Goal: Task Accomplishment & Management: Manage account settings

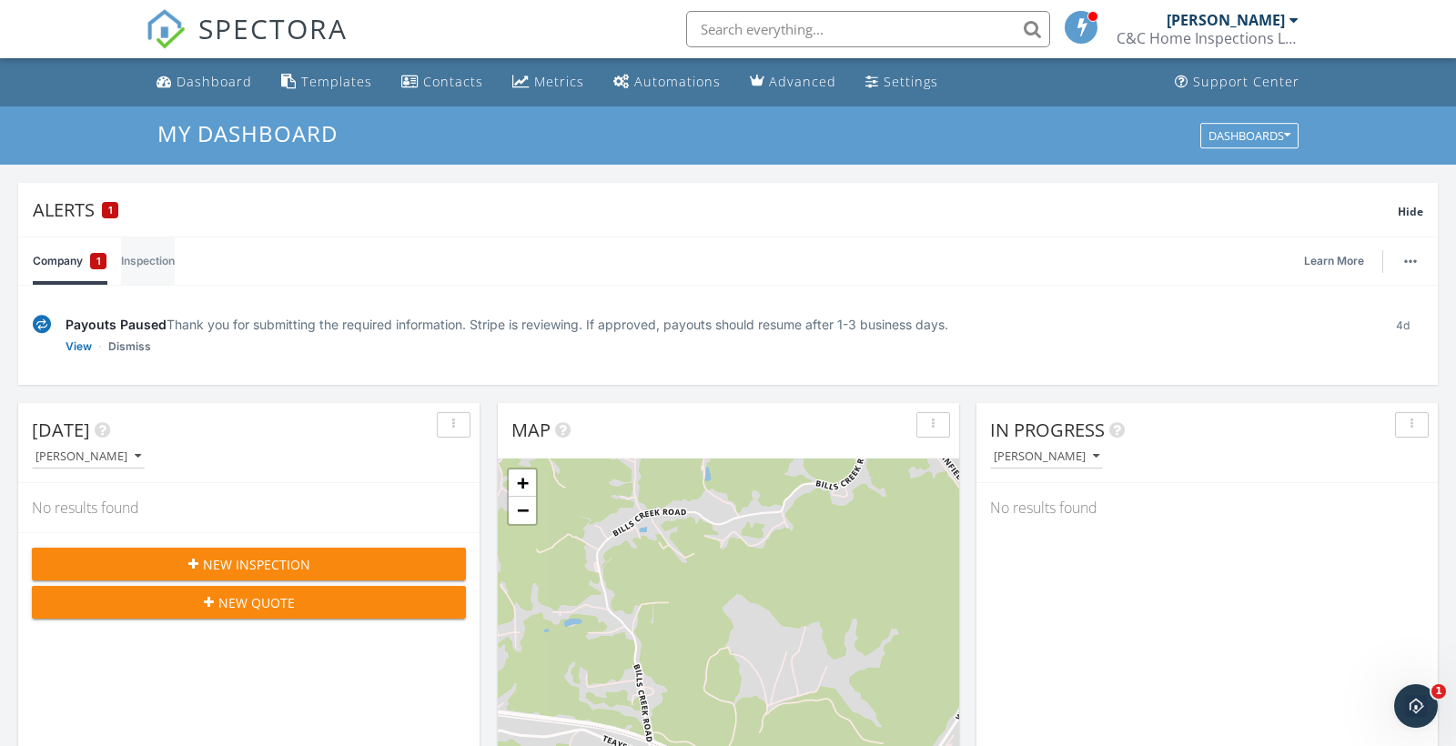
click at [134, 258] on link "Inspection" at bounding box center [148, 261] width 54 height 47
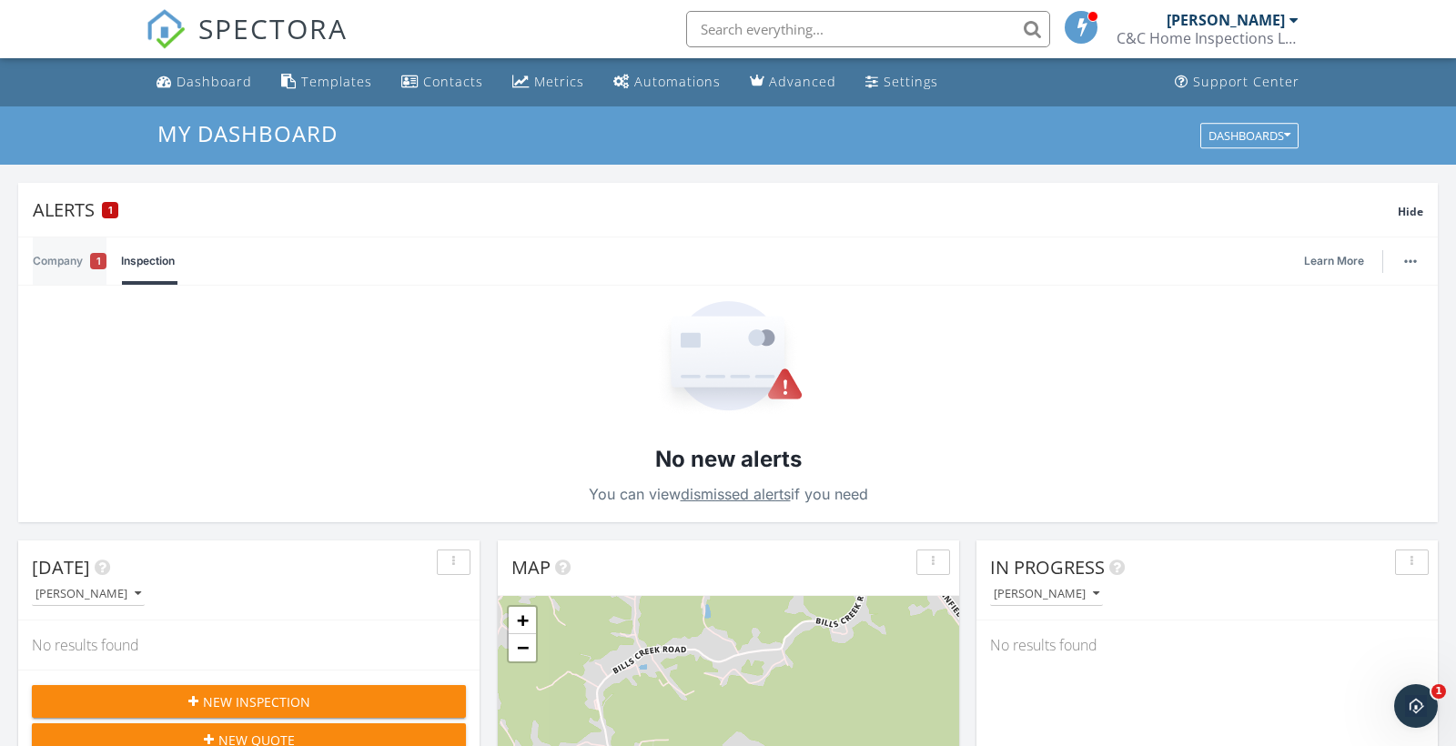
click at [99, 257] on span "1" at bounding box center [98, 261] width 5 height 18
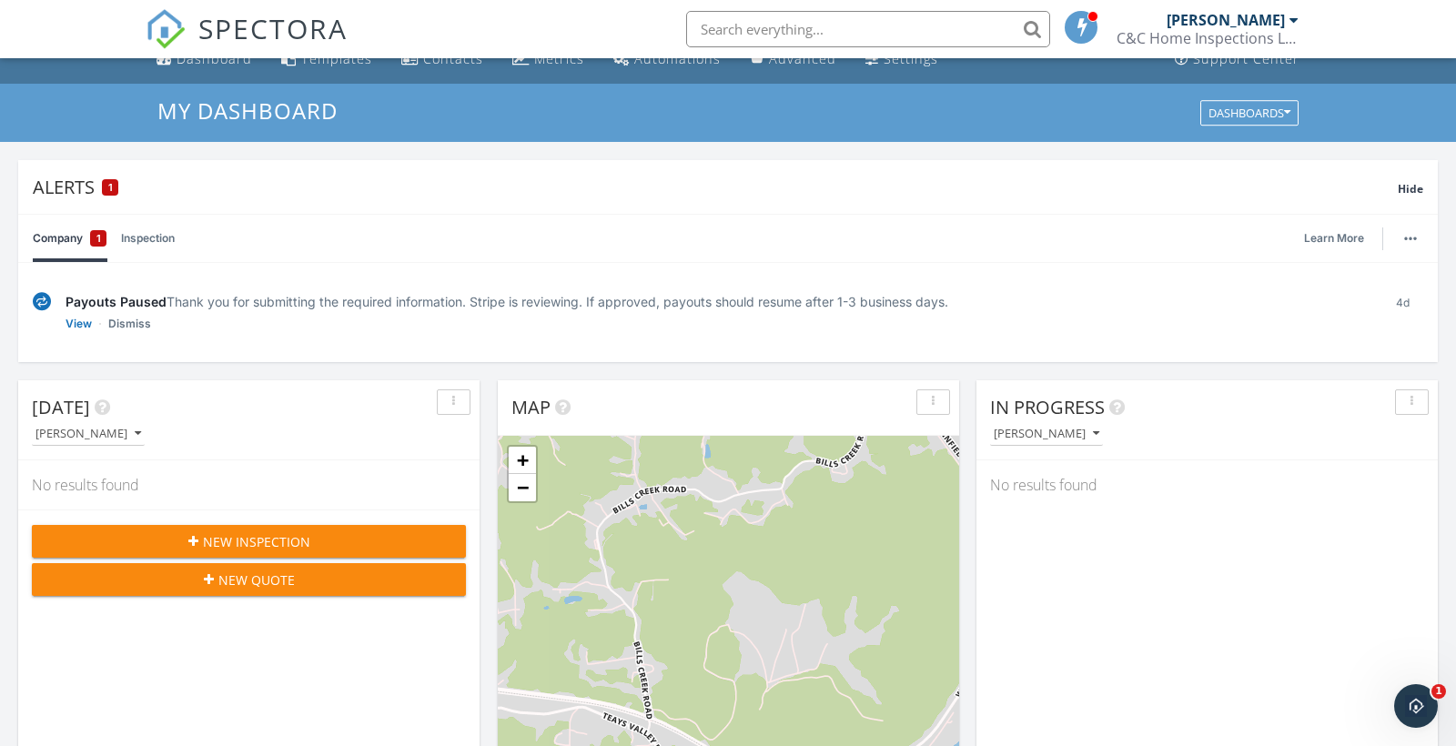
scroll to position [32, 0]
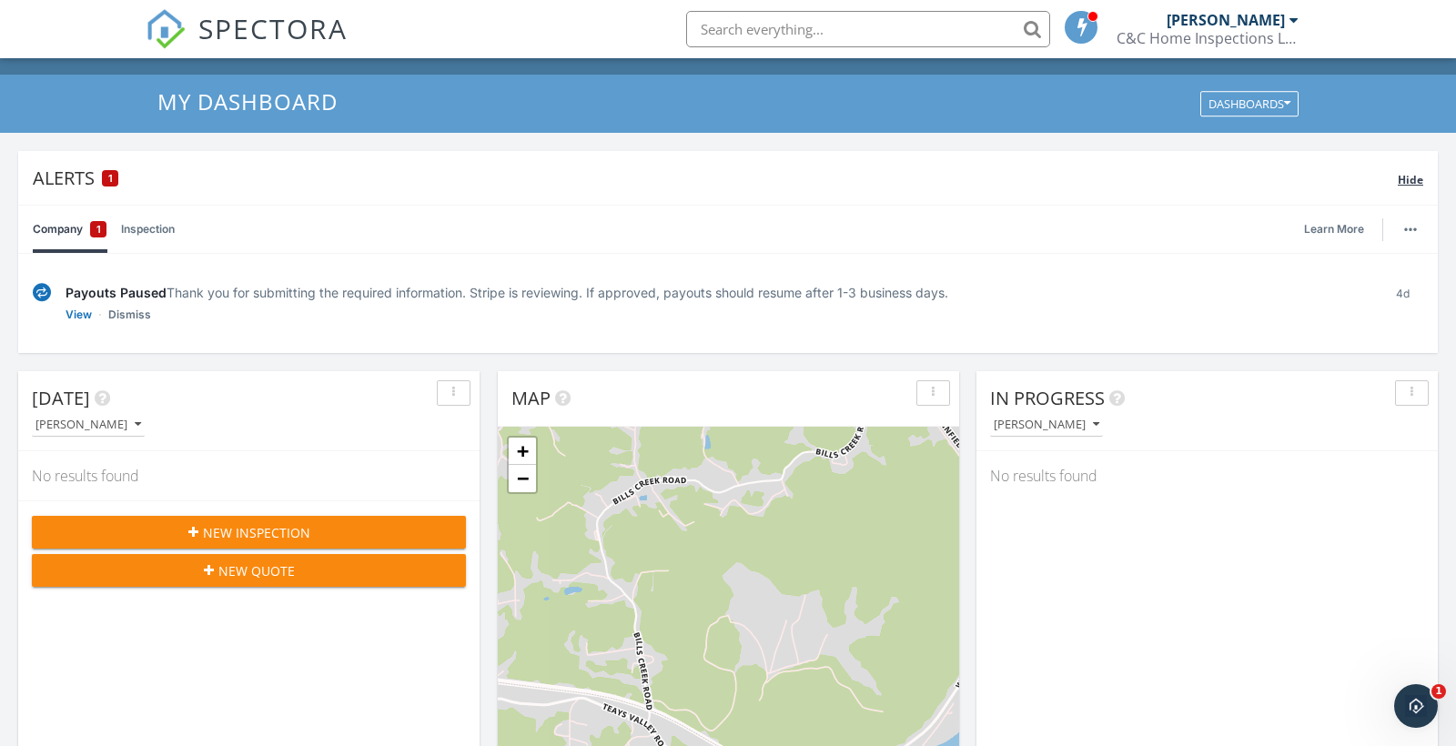
click at [106, 171] on div "1" at bounding box center [110, 178] width 16 height 16
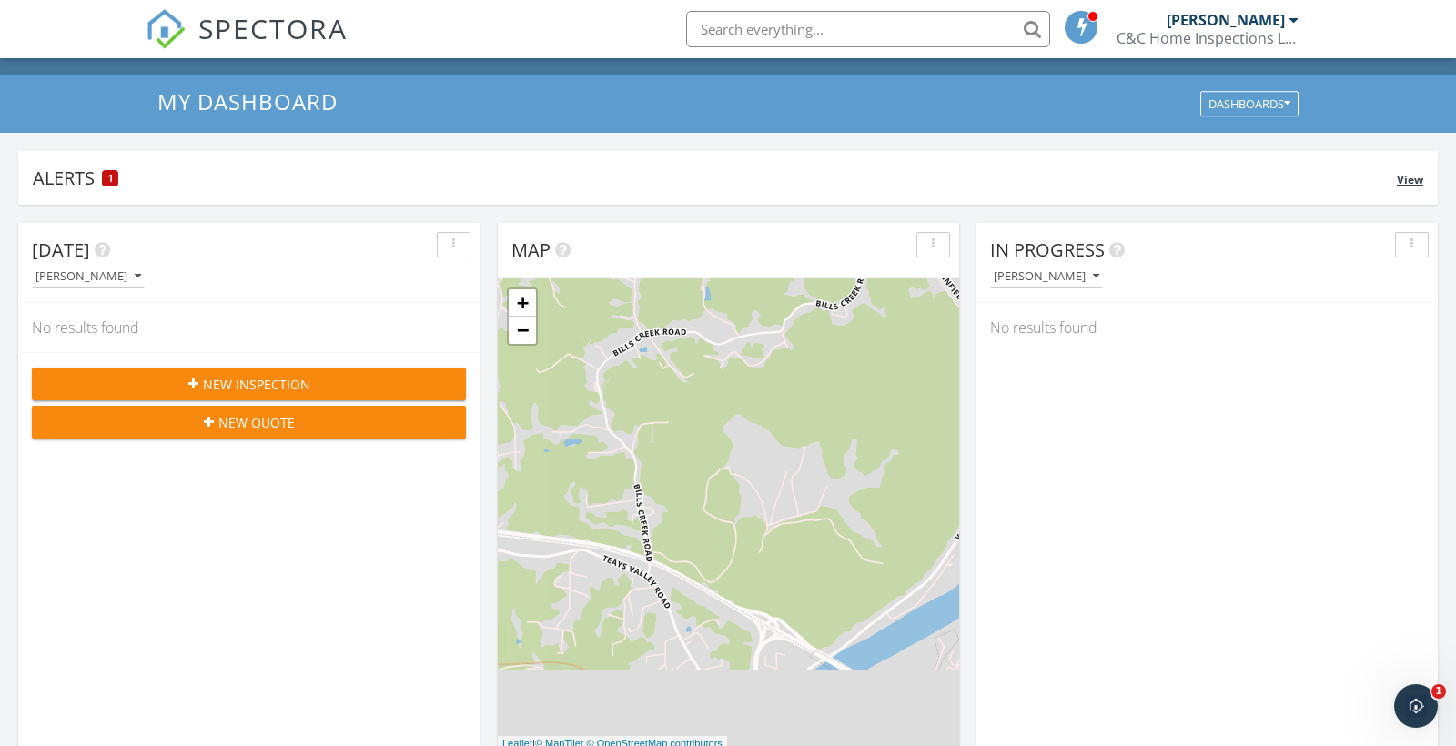
click at [106, 172] on div "1" at bounding box center [110, 178] width 16 height 16
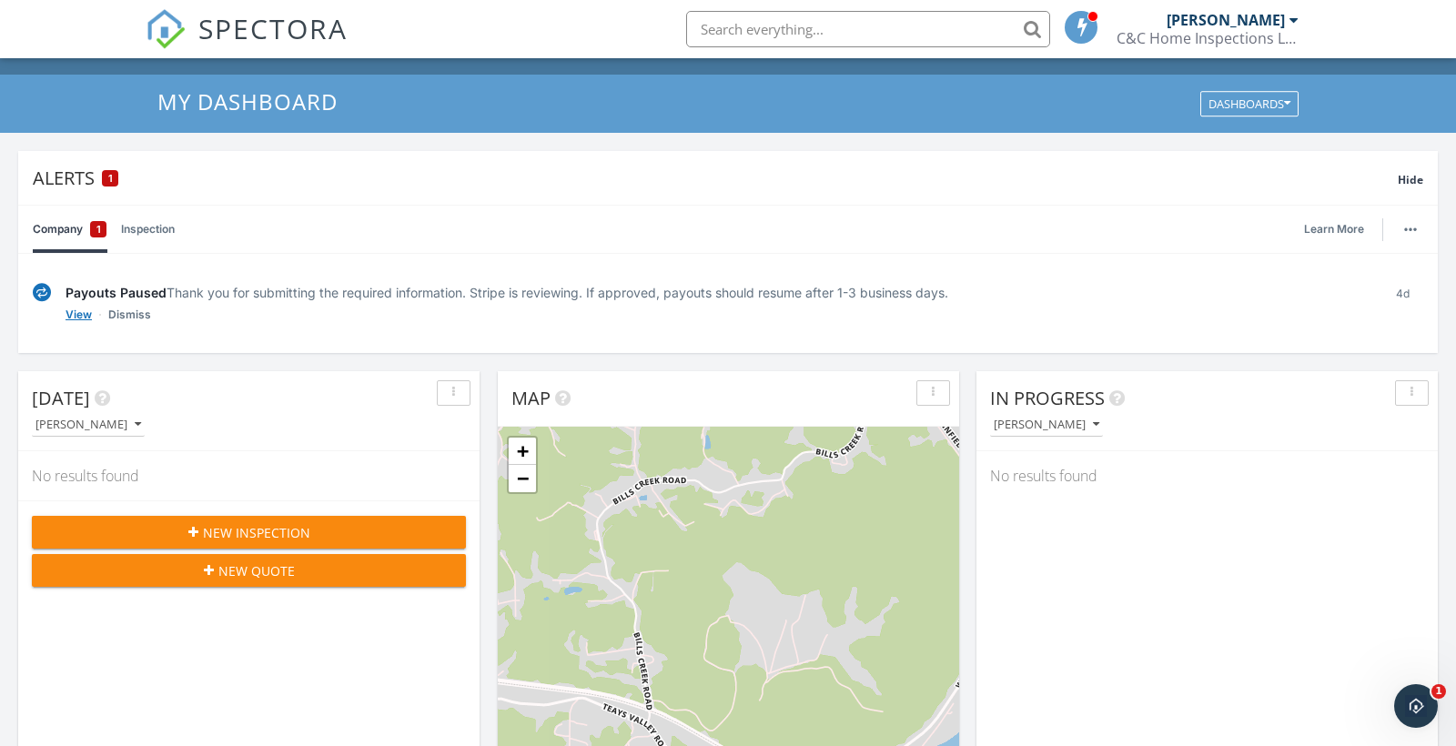
click at [84, 317] on link "View" at bounding box center [79, 315] width 26 height 18
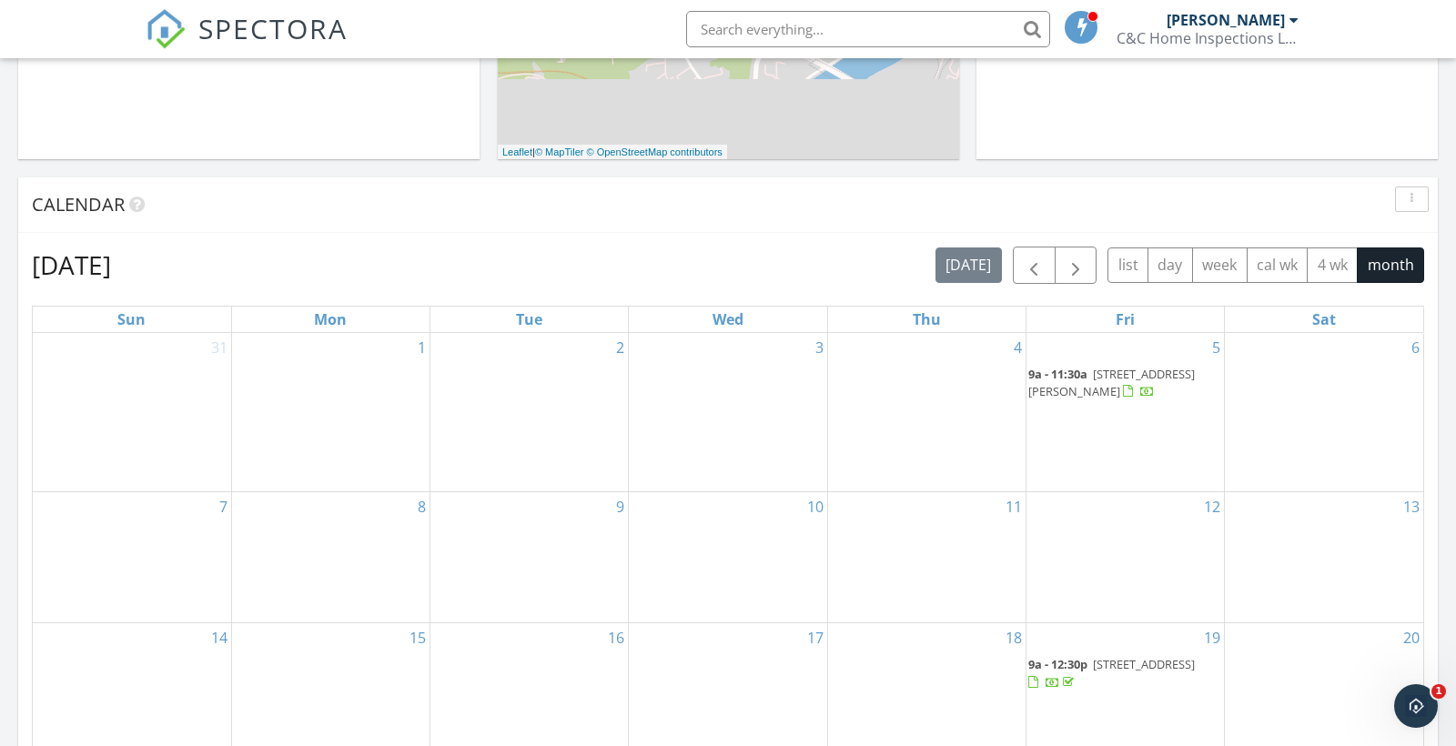
scroll to position [767, 0]
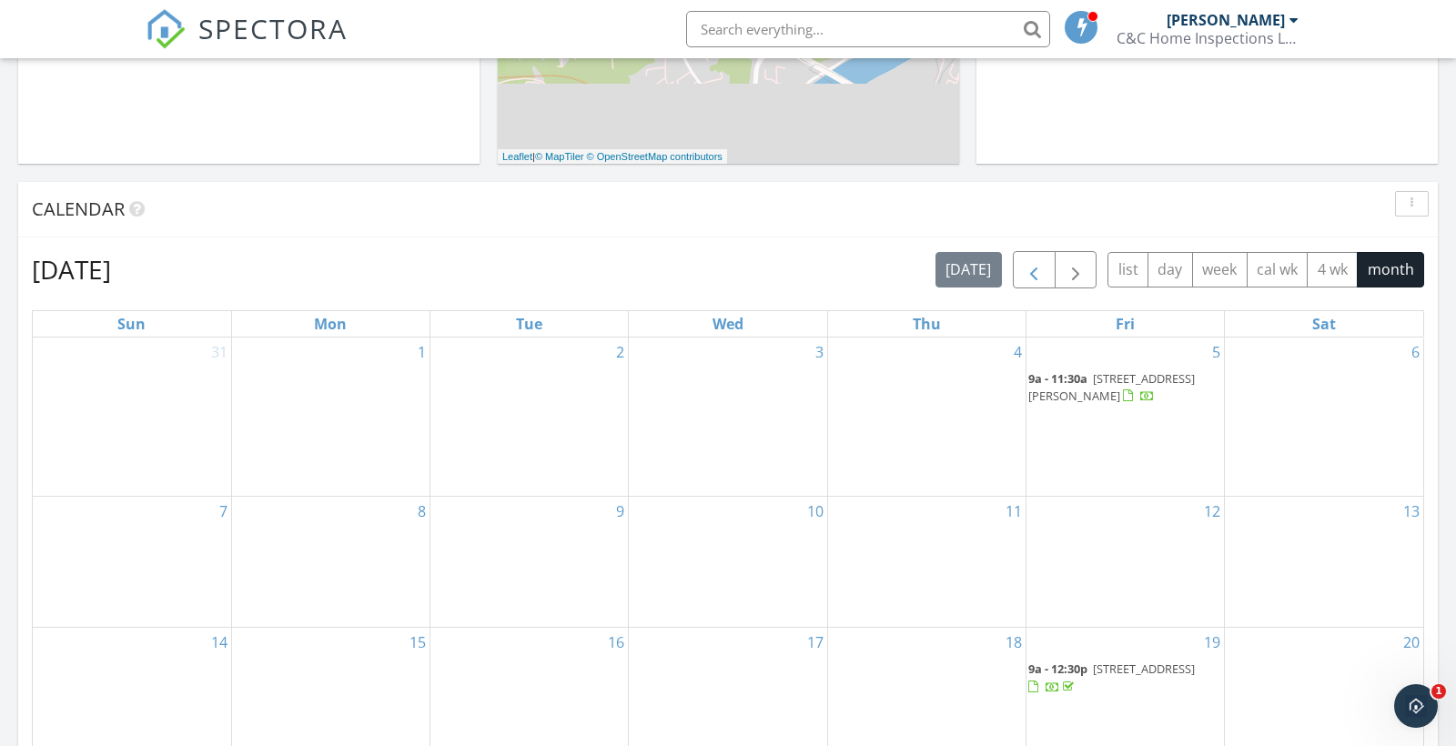
click at [1025, 268] on span "button" at bounding box center [1034, 270] width 22 height 22
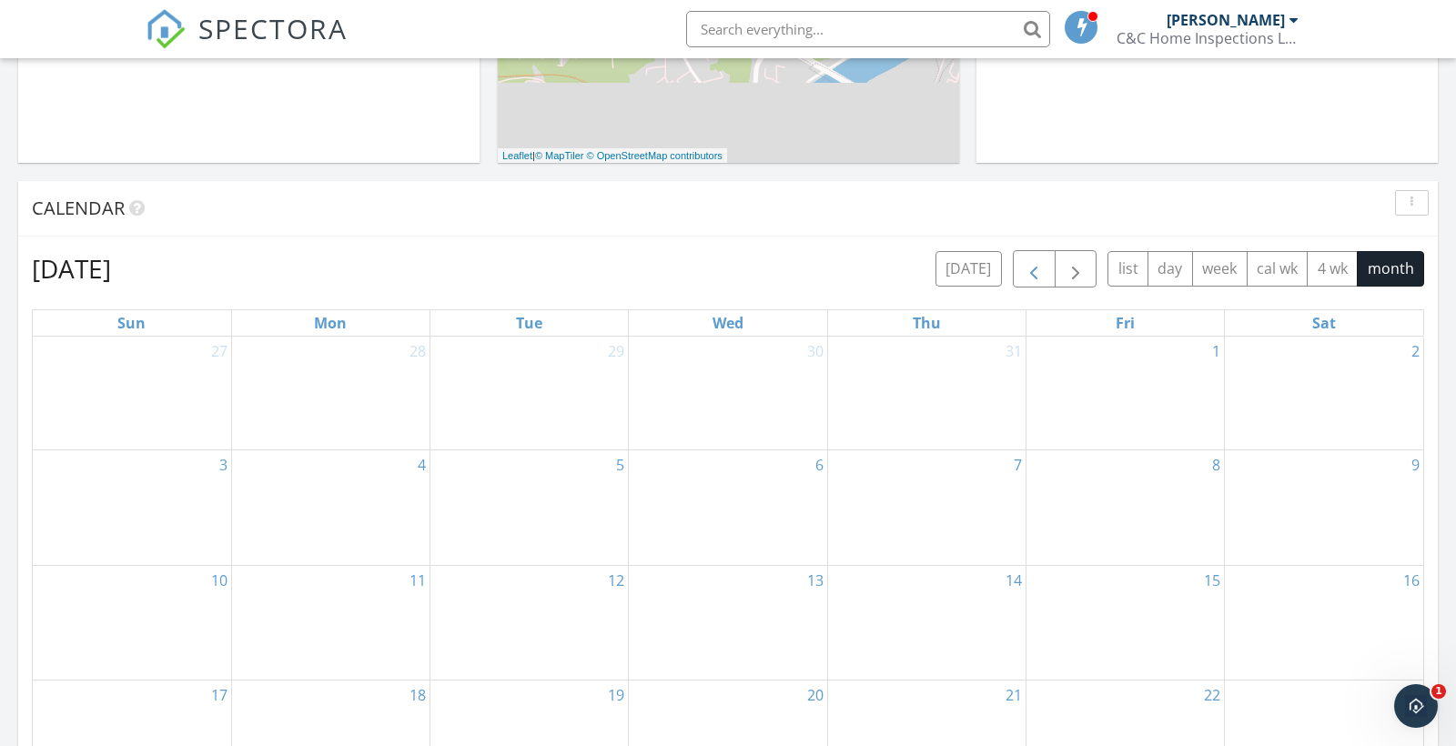
scroll to position [765, 0]
click at [1026, 268] on span "button" at bounding box center [1034, 272] width 22 height 22
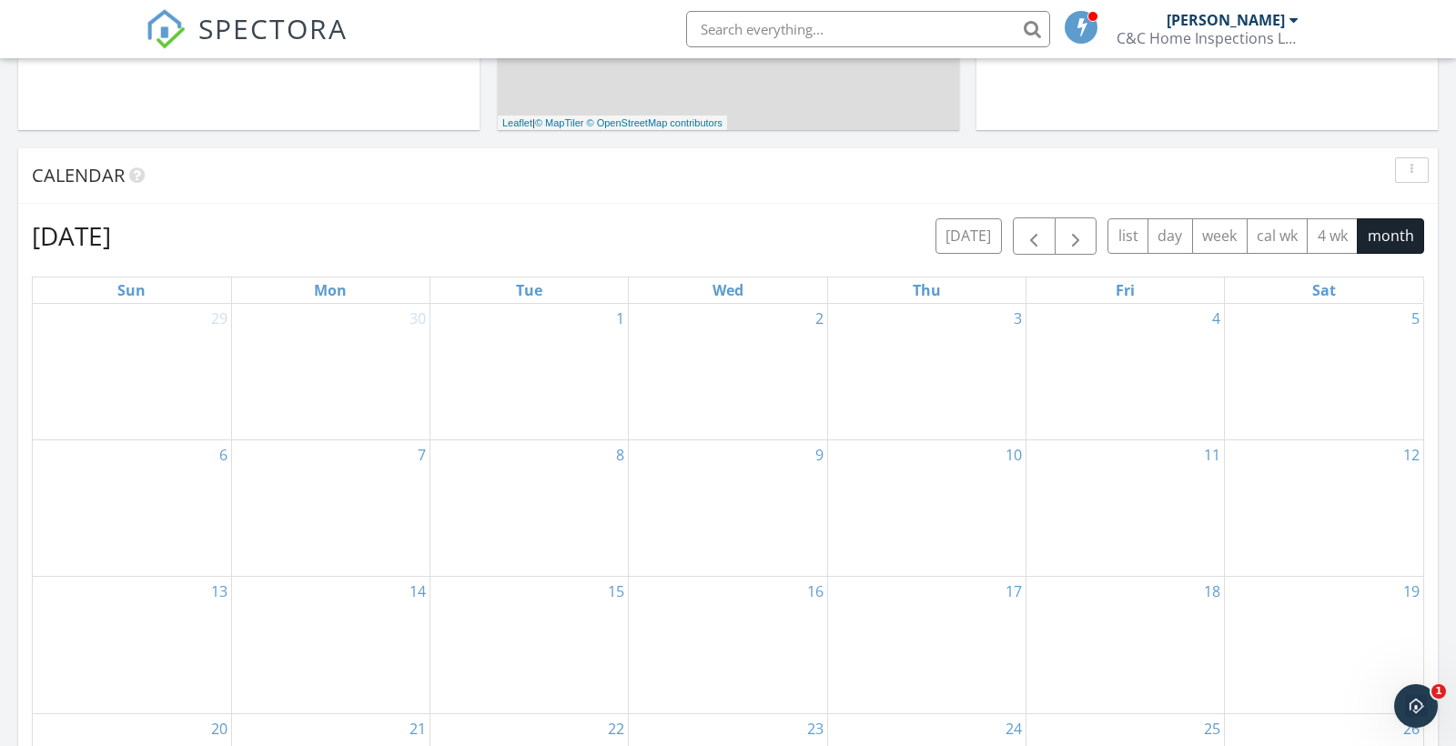
scroll to position [791, 0]
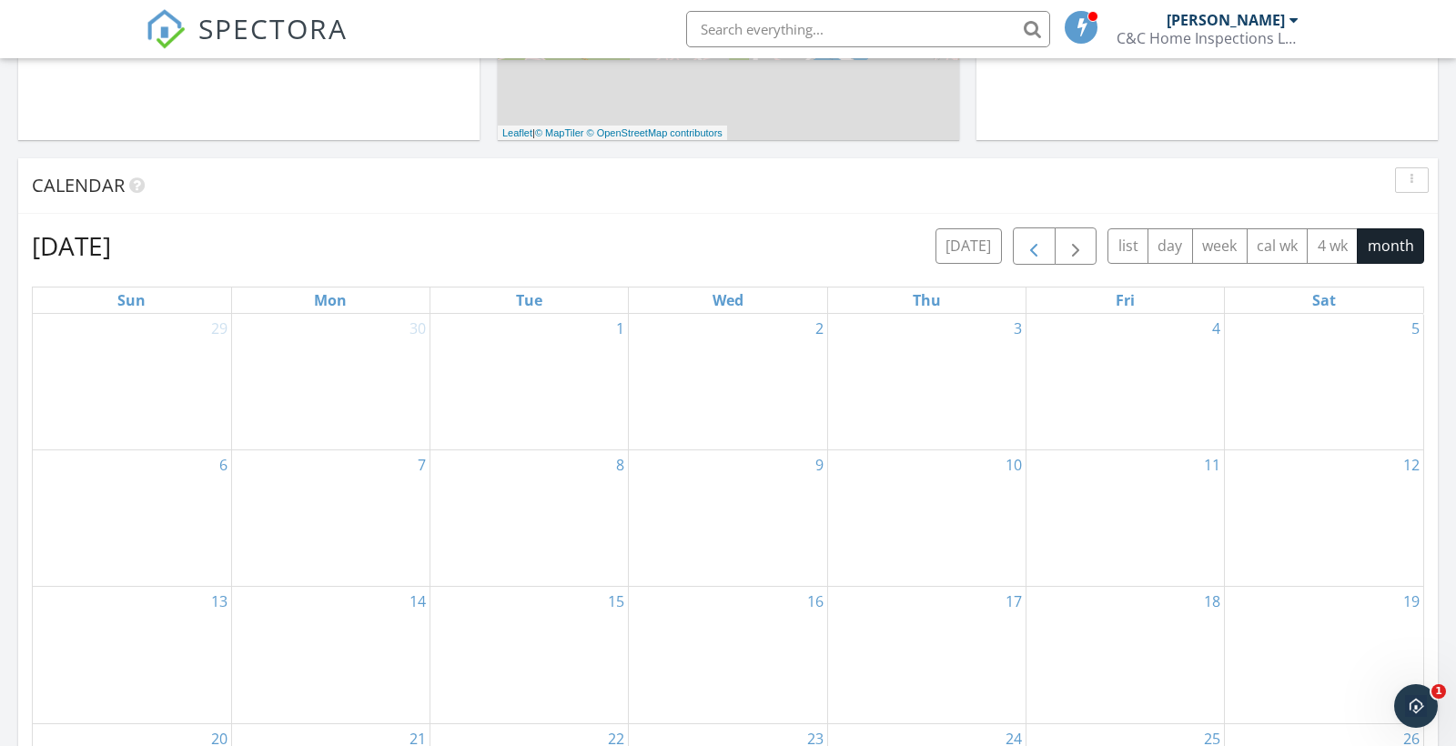
click at [1026, 248] on span "button" at bounding box center [1034, 247] width 22 height 22
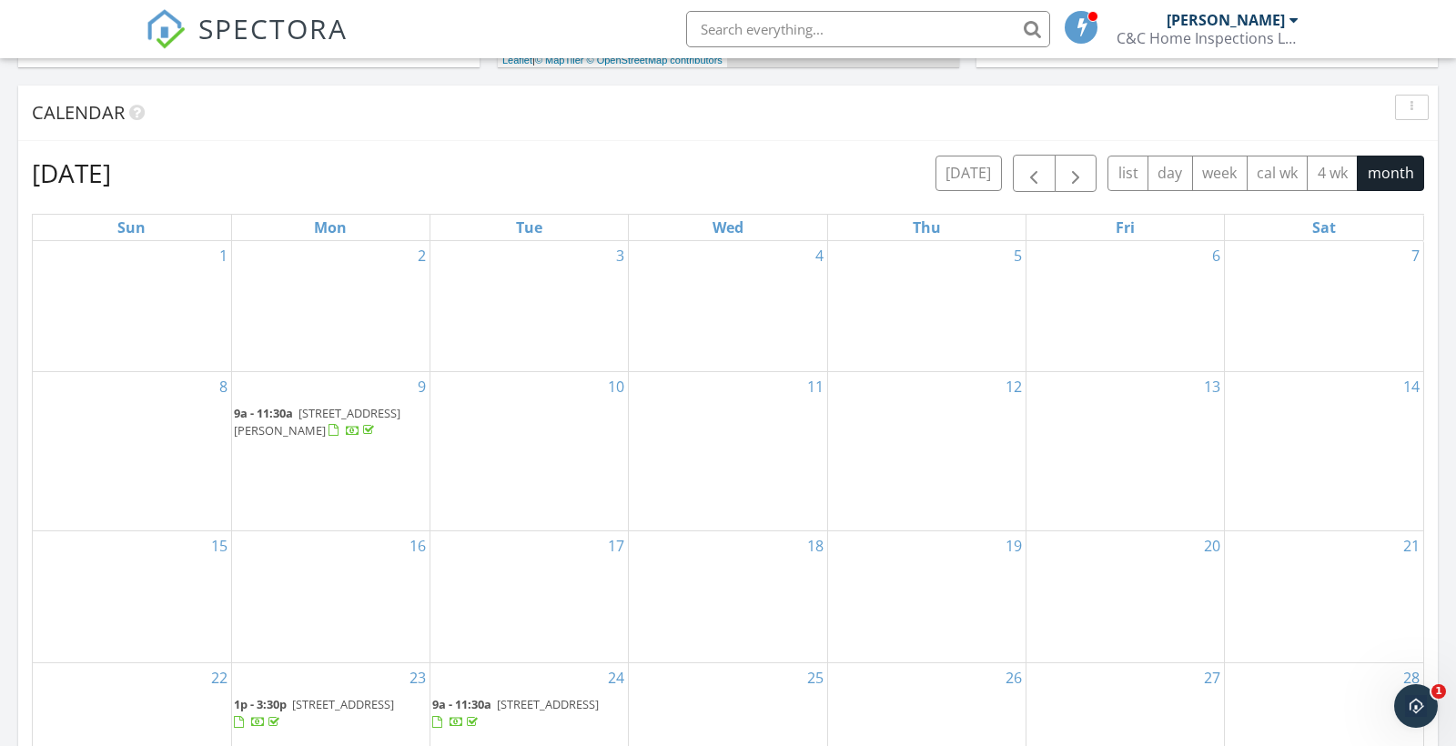
scroll to position [838, 0]
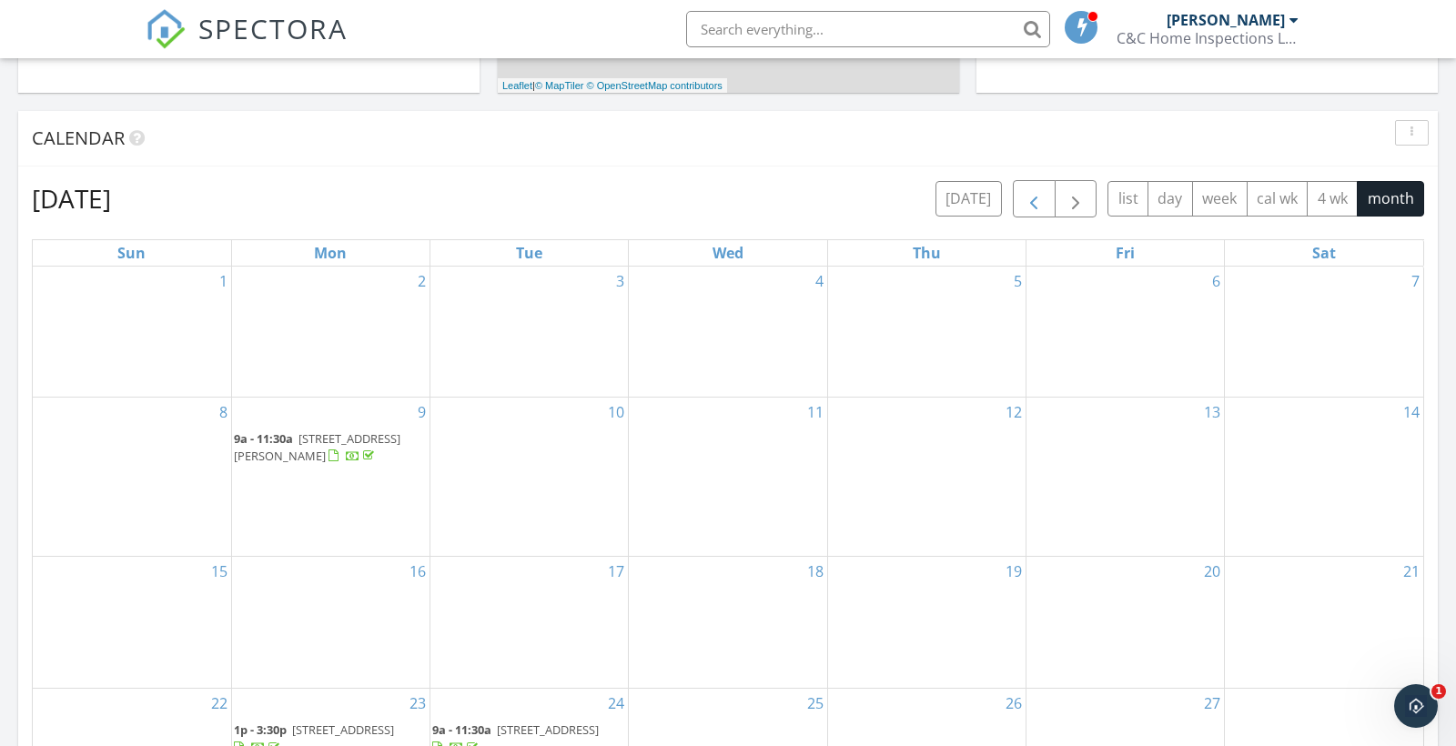
click at [1038, 210] on span "button" at bounding box center [1034, 199] width 22 height 22
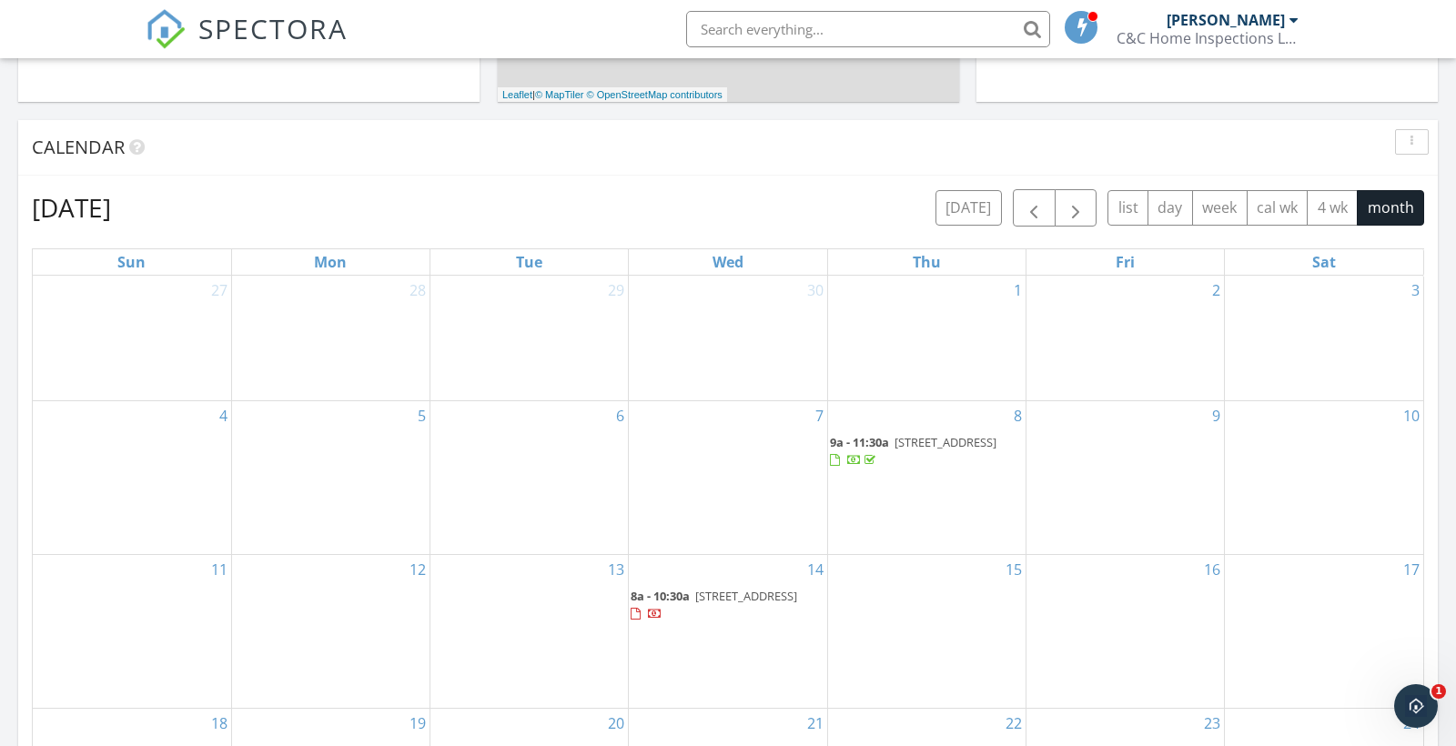
scroll to position [830, 0]
click at [1038, 218] on span "button" at bounding box center [1034, 208] width 22 height 22
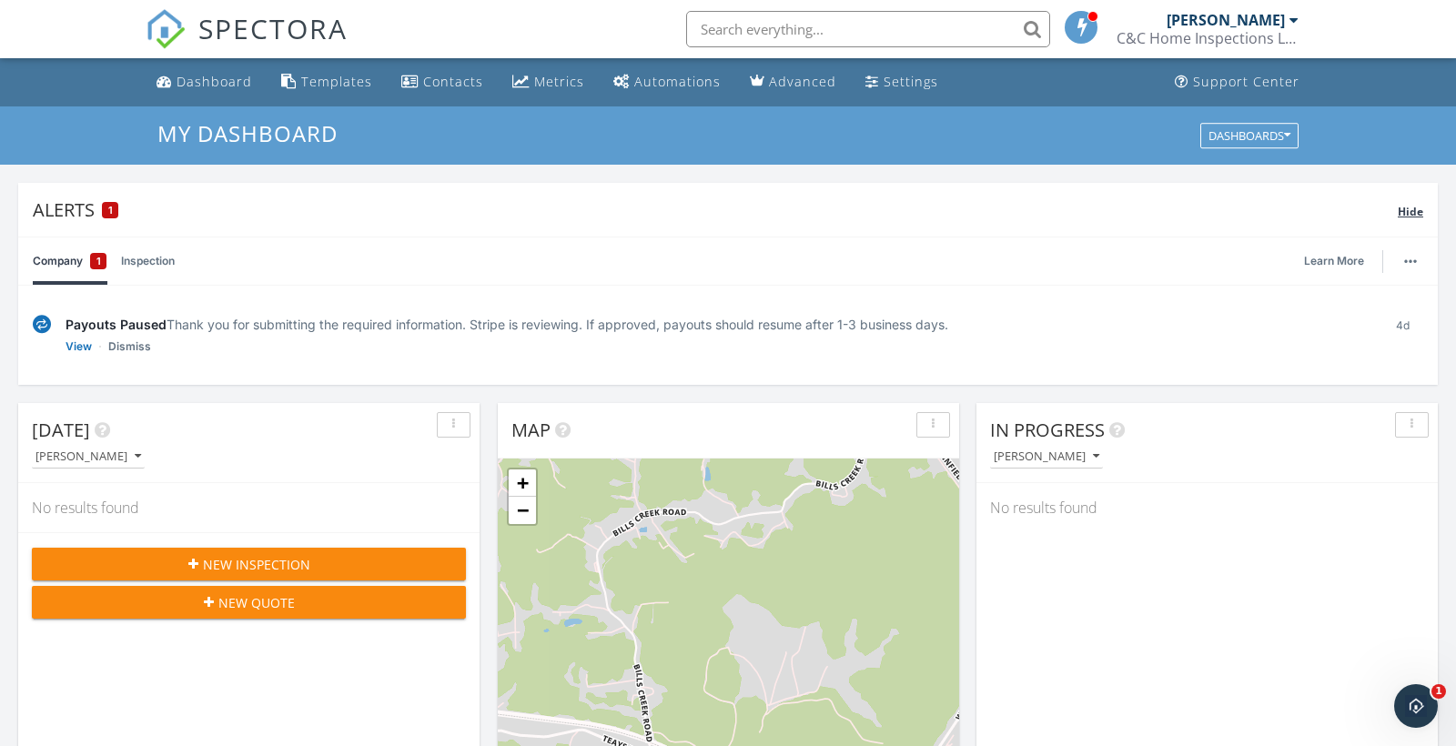
scroll to position [0, 0]
click at [425, 86] on div "Contacts" at bounding box center [453, 81] width 60 height 17
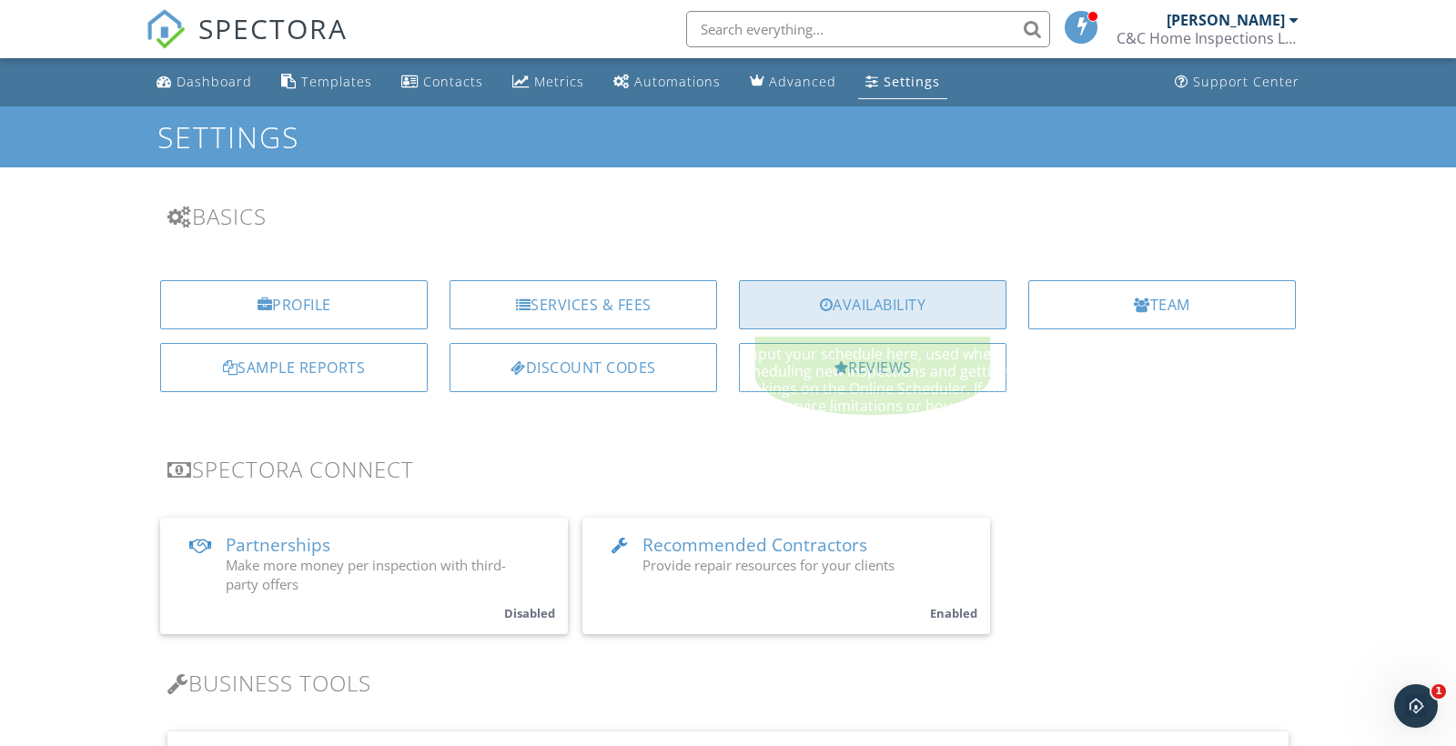
click at [786, 291] on div "Availability" at bounding box center [873, 304] width 268 height 49
